Goal: Task Accomplishment & Management: Complete application form

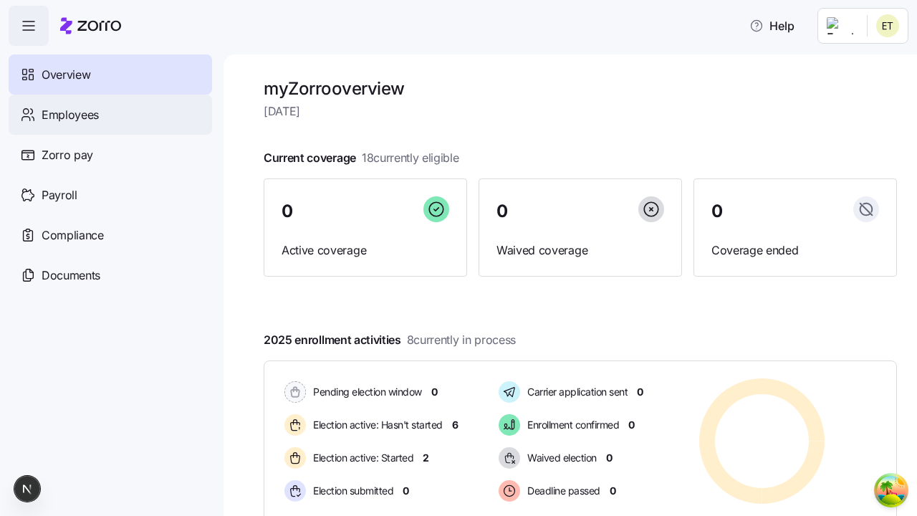
click at [70, 114] on span "Employees" at bounding box center [70, 115] width 57 height 18
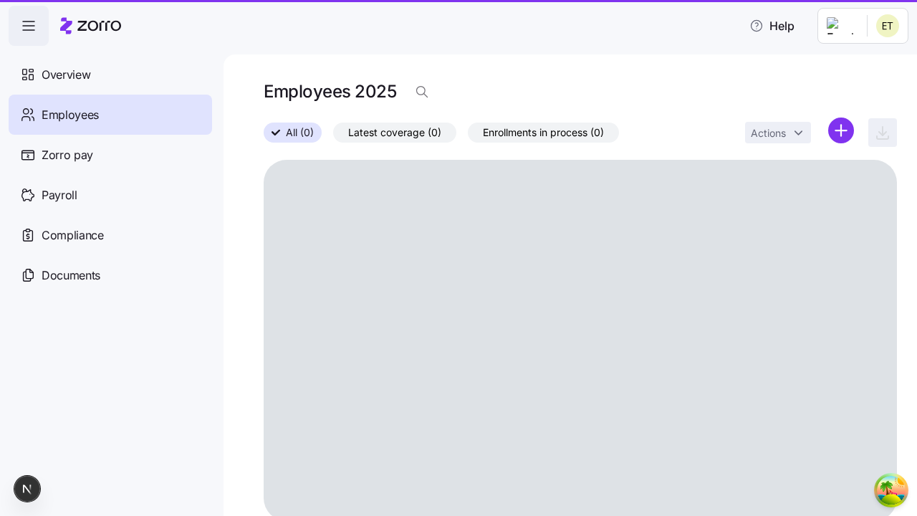
click at [841, 130] on html "Help Overview Employees Zorro pay Payroll Compliance Documents Employees 2025 A…" at bounding box center [458, 253] width 917 height 507
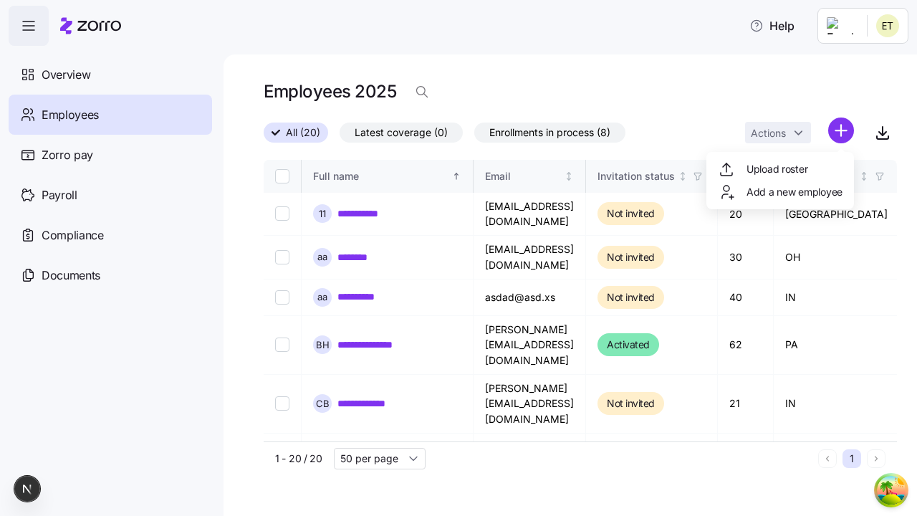
click at [780, 192] on span "Add a new employee" at bounding box center [795, 192] width 96 height 14
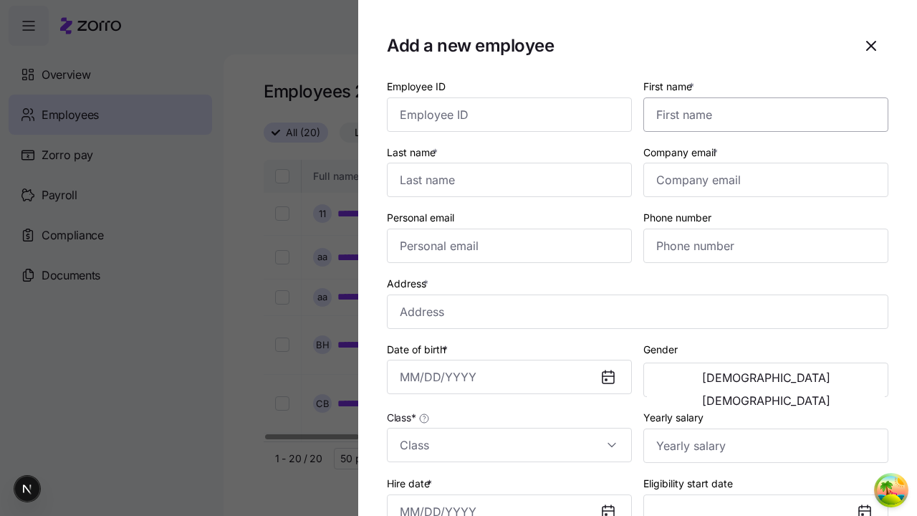
click at [760, 97] on input "First name *" at bounding box center [765, 114] width 245 height 34
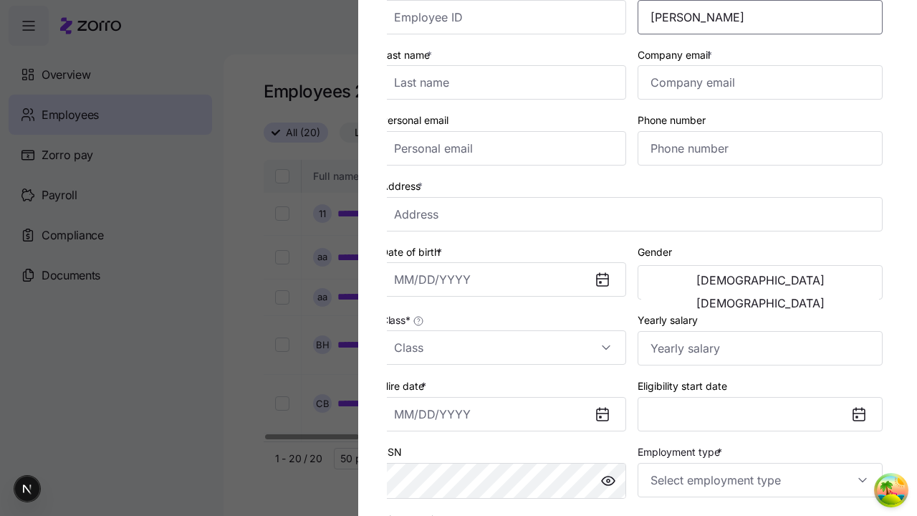
type input "Maribel"
click at [509, 82] on input "Last name *" at bounding box center [503, 82] width 245 height 34
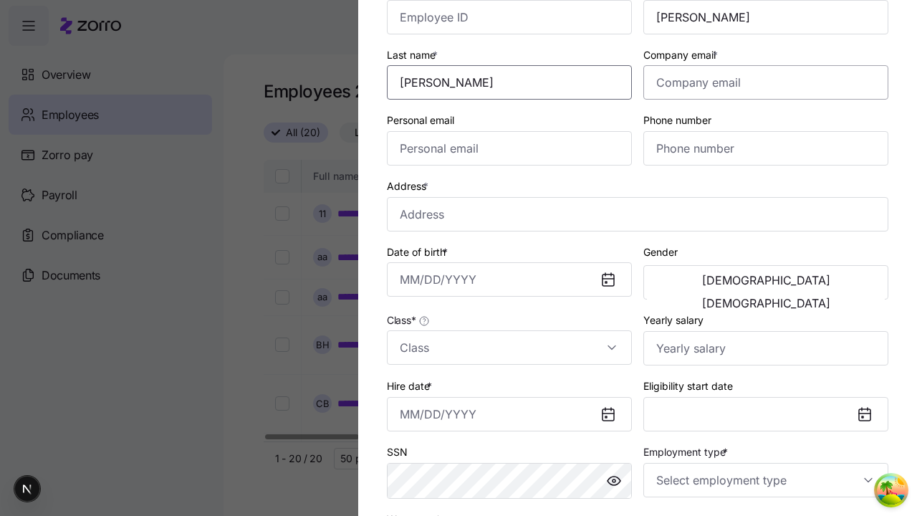
type input "Sanford"
click at [766, 82] on input "Company email *" at bounding box center [765, 82] width 245 height 34
type input "karlee.upton@gmail.com"
click at [509, 148] on input "Personal email" at bounding box center [509, 148] width 245 height 34
type input "karlee.upton@gmail.com"
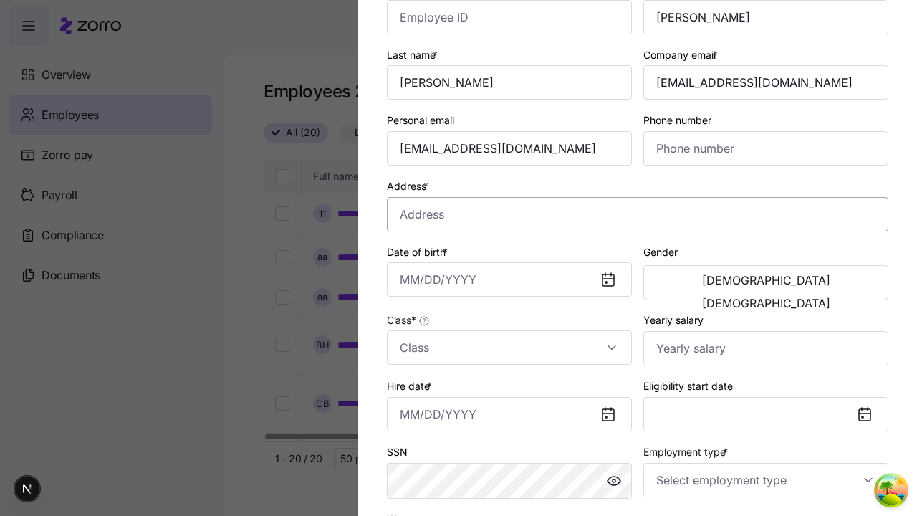
click at [638, 214] on input "Address *" at bounding box center [638, 214] width 502 height 34
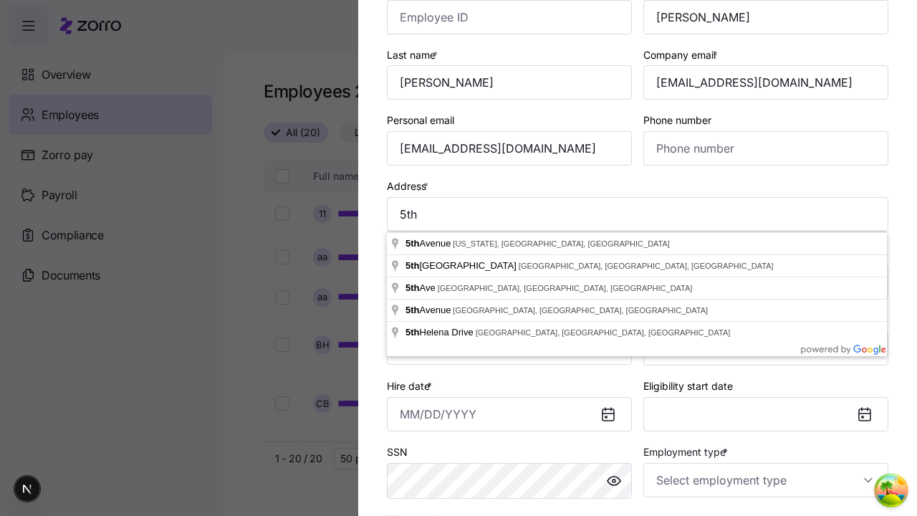
type input "5th Ave, New York, NY, USA"
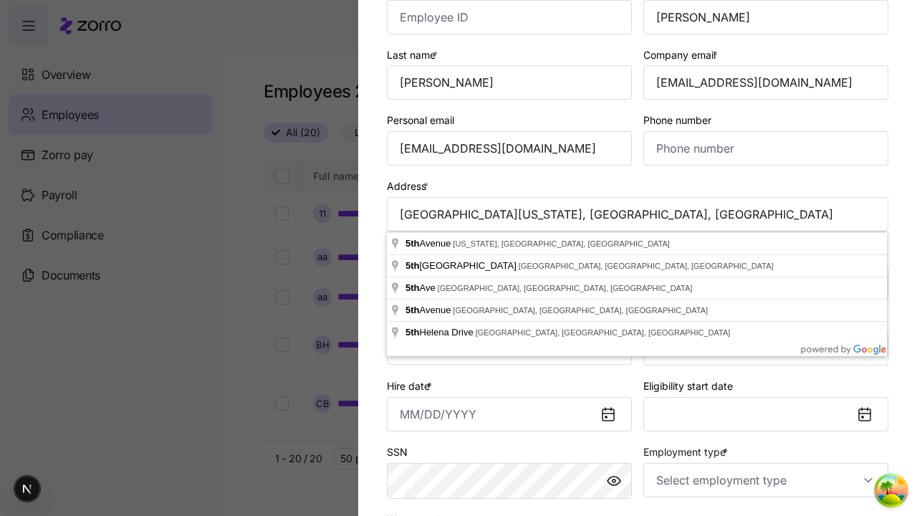
click at [509, 279] on input "Date of birth *" at bounding box center [509, 279] width 245 height 34
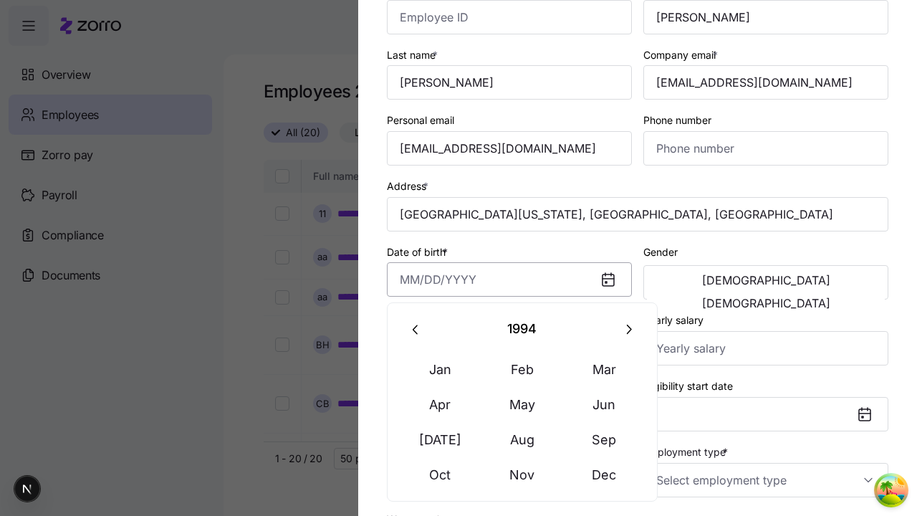
click at [522, 439] on button "Aug" at bounding box center [522, 440] width 82 height 34
type input "August 15, 1994"
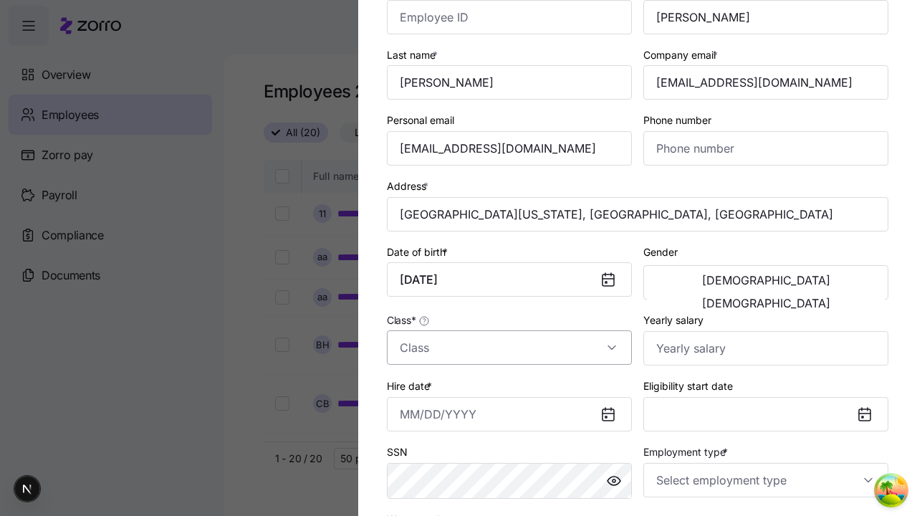
click at [706, 282] on span "Male" at bounding box center [766, 279] width 128 height 11
click at [509, 348] on input "Class *" at bounding box center [509, 347] width 245 height 34
click at [0, 0] on div "class1" at bounding box center [0, 0] width 0 height 0
type input "class1"
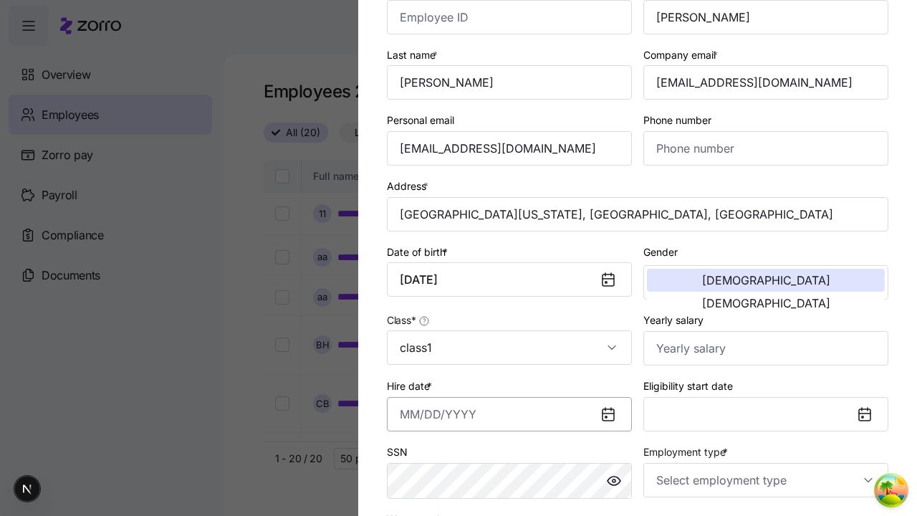
click at [509, 413] on input "Hire date *" at bounding box center [509, 414] width 245 height 34
type input "September 19, 2025"
click at [766, 479] on input "Employment type *" at bounding box center [765, 480] width 245 height 34
click at [766, 406] on div "Full Time" at bounding box center [766, 406] width 234 height 30
type input "Full Time"
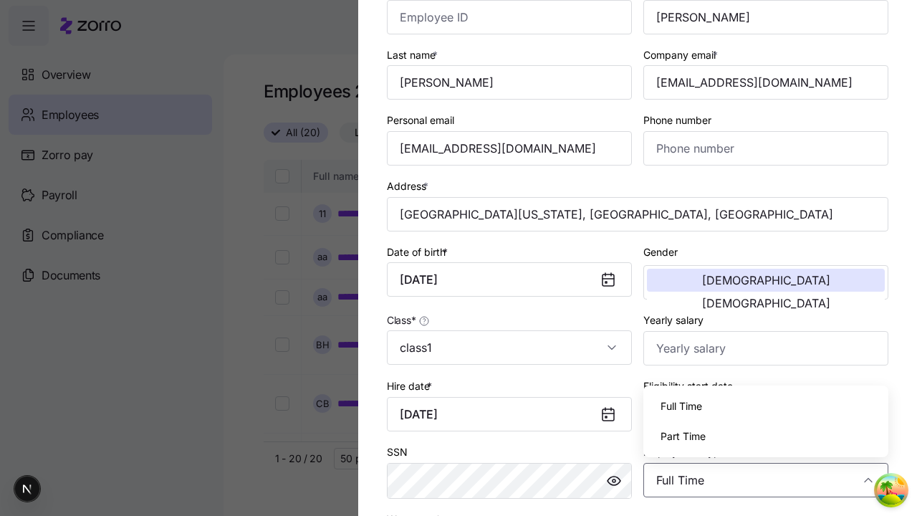
click at [0, 0] on div "Salary" at bounding box center [0, 0] width 0 height 0
type input "Salary"
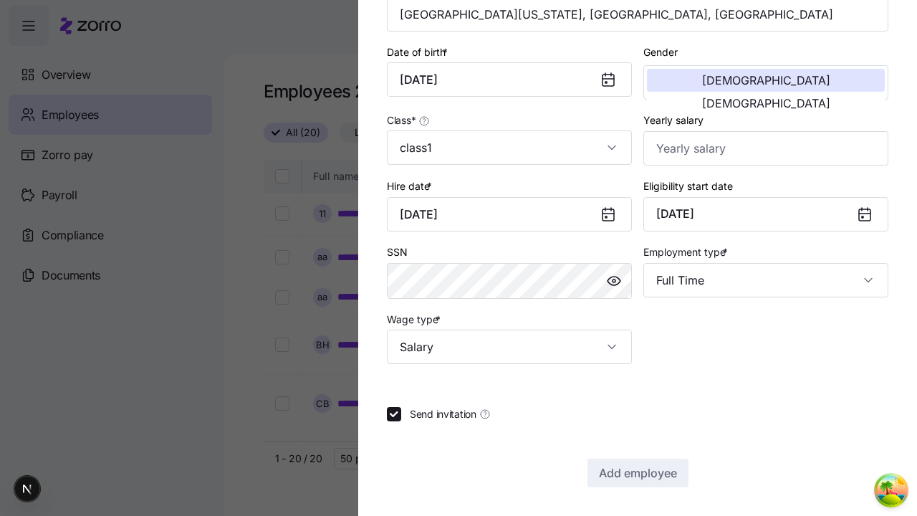
click at [637, 473] on span "Add employee" at bounding box center [638, 472] width 78 height 17
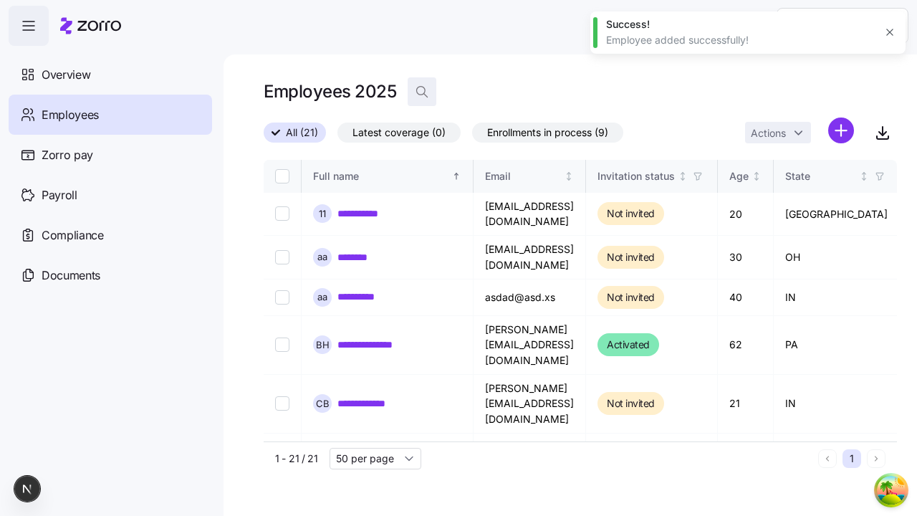
click at [421, 92] on icon "button" at bounding box center [422, 92] width 14 height 14
type input "karlee.upton@gmail.com"
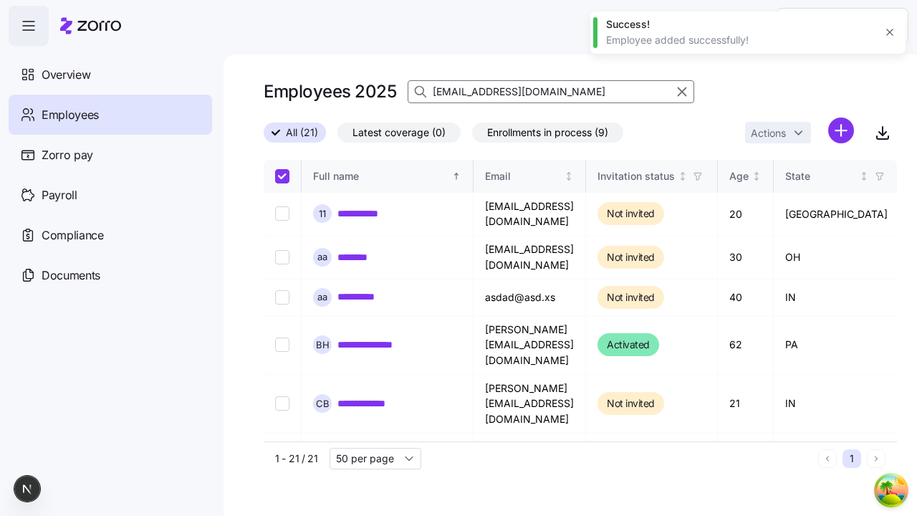
checkbox input "true"
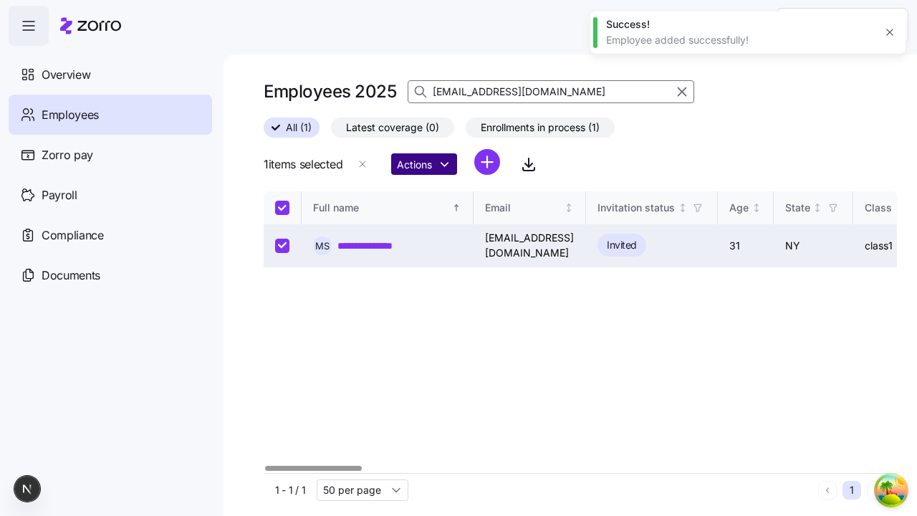
click at [428, 164] on html "**********" at bounding box center [458, 253] width 917 height 507
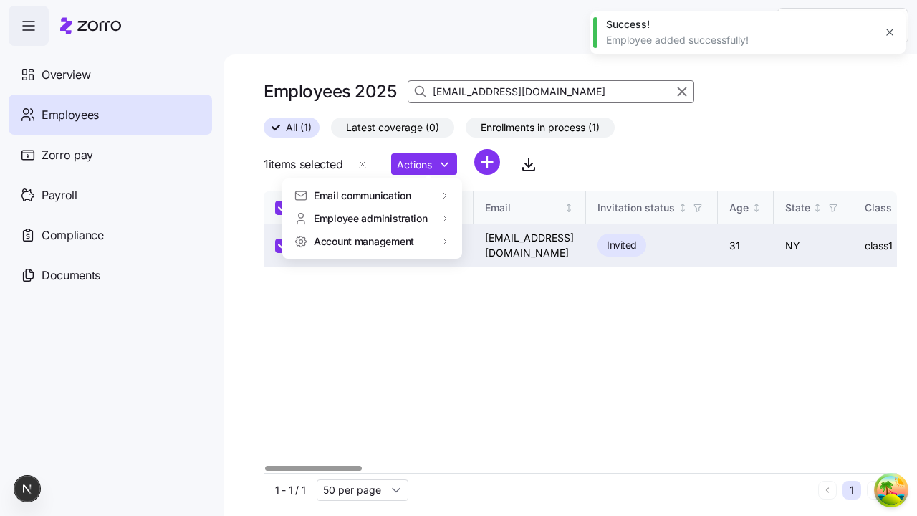
click at [365, 241] on span "Account management" at bounding box center [364, 241] width 100 height 14
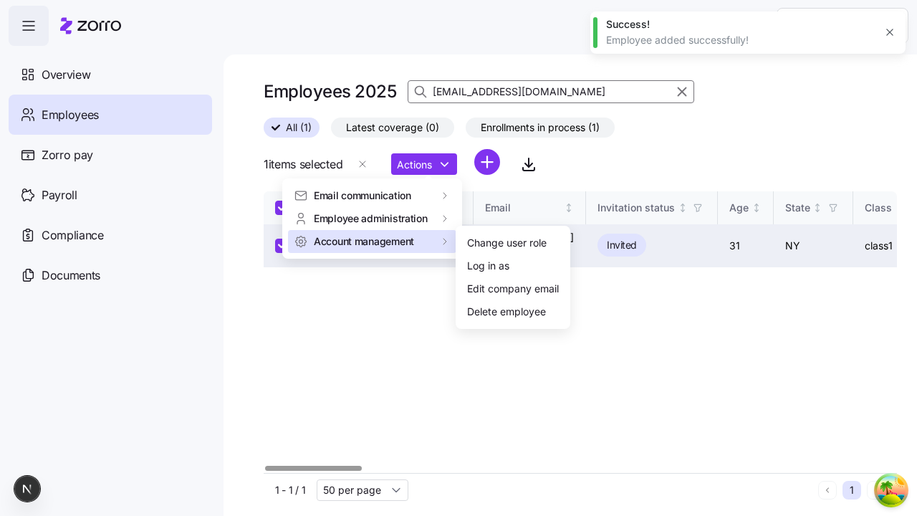
click at [507, 243] on div "Change user role" at bounding box center [507, 243] width 80 height 16
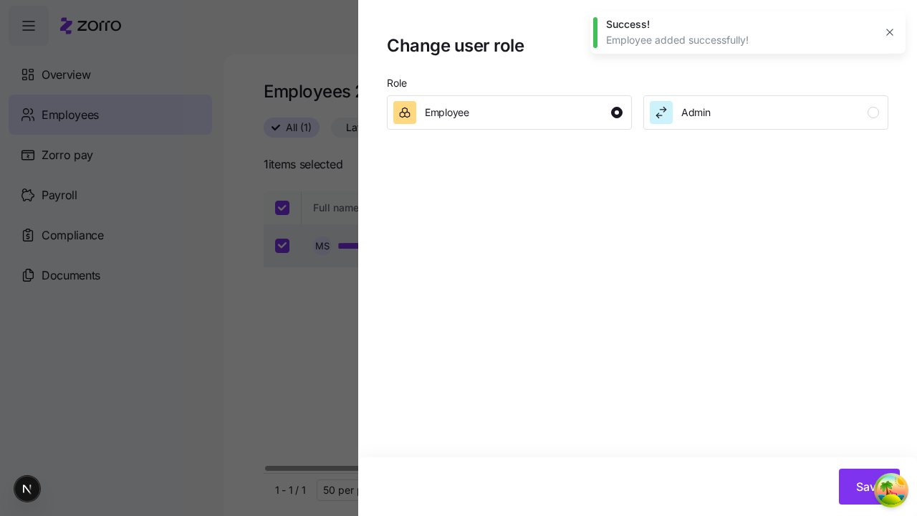
click at [766, 112] on div "Admin" at bounding box center [764, 112] width 229 height 23
click at [869, 487] on span "Save" at bounding box center [869, 486] width 27 height 17
